Goal: Check status

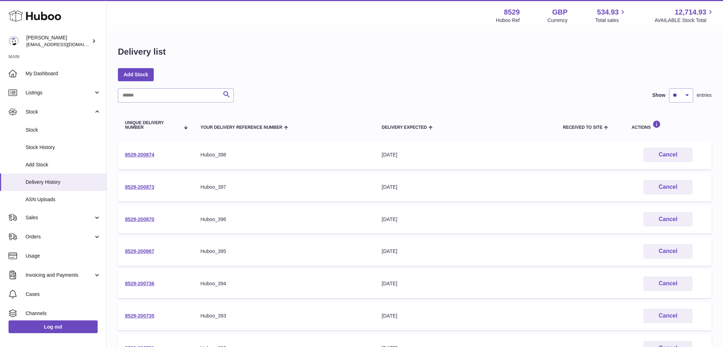
scroll to position [117, 0]
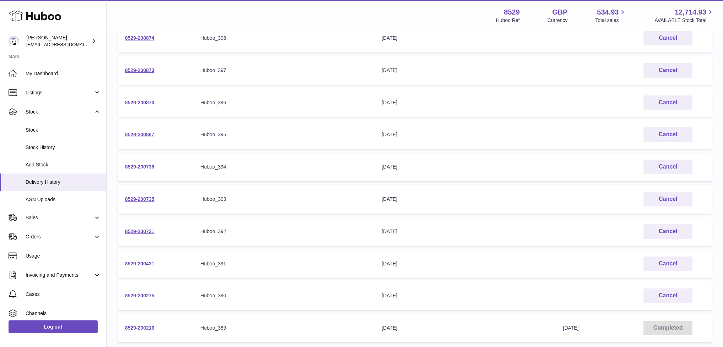
click at [134, 201] on td "8529-200735" at bounding box center [155, 199] width 75 height 29
click at [152, 229] on link "8529-200731" at bounding box center [139, 232] width 29 height 6
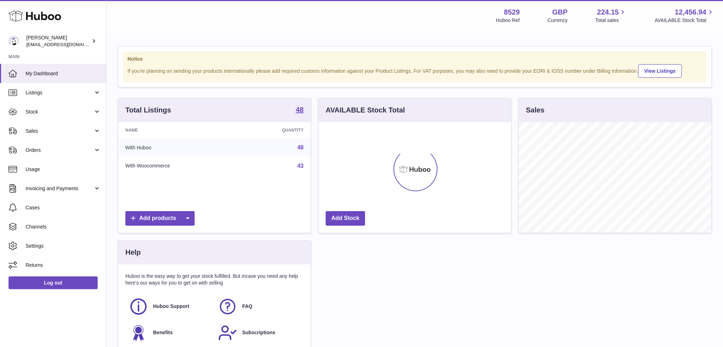
scroll to position [111, 192]
click at [29, 108] on link "Stock" at bounding box center [53, 111] width 106 height 19
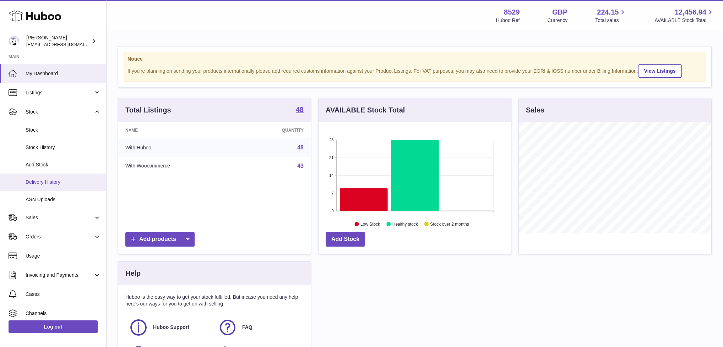
click at [53, 182] on span "Delivery History" at bounding box center [63, 182] width 75 height 7
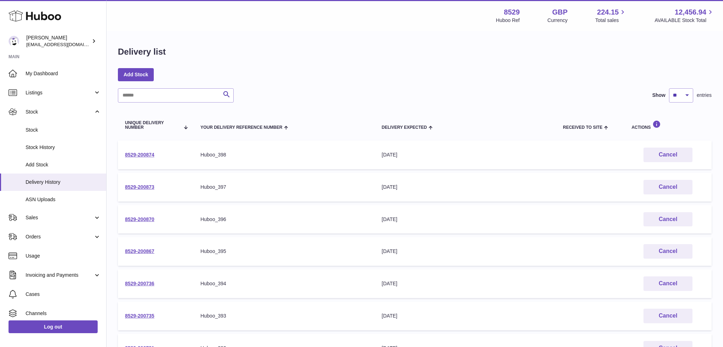
scroll to position [152, 0]
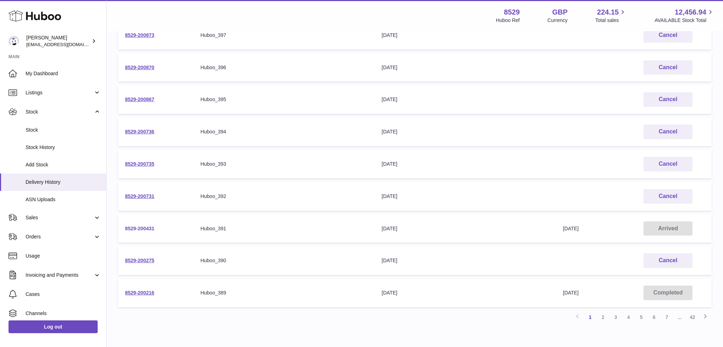
click at [142, 227] on link "8529-200431" at bounding box center [139, 229] width 29 height 6
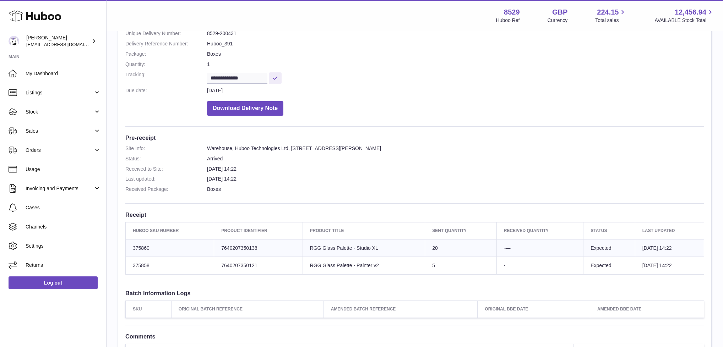
scroll to position [82, 0]
